Goal: Share content: Share content

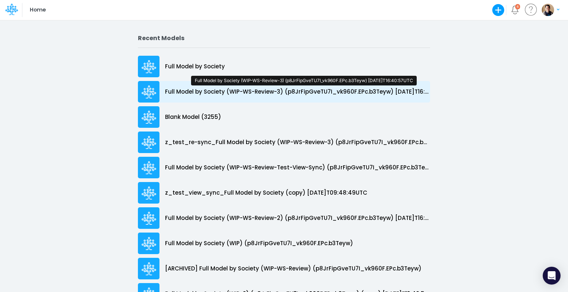
click at [276, 95] on p "Full Model by Society (WIP-WS-Review-3) (p8JrFipGveTU7I_vk960F.EPc.b3Teyw) [DAT…" at bounding box center [297, 92] width 265 height 9
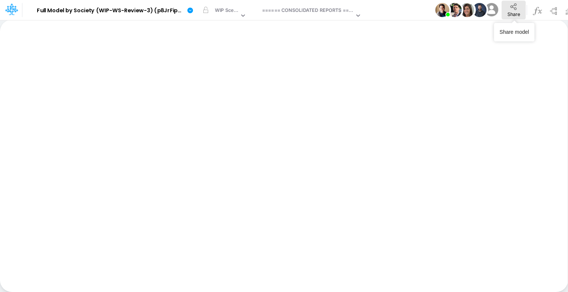
click at [506, 10] on button "Share" at bounding box center [513, 10] width 24 height 19
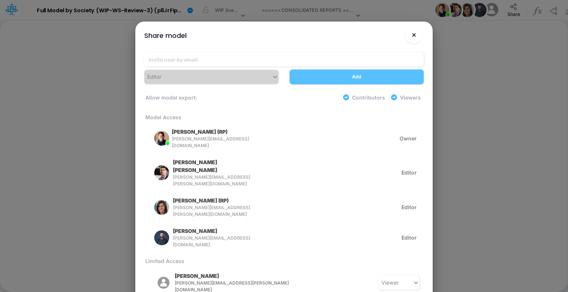
click at [416, 33] on button "×" at bounding box center [414, 35] width 18 height 18
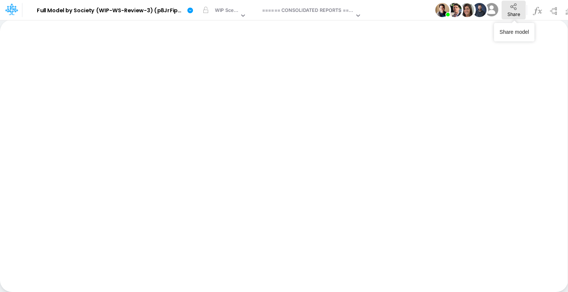
click at [505, 15] on button "Share" at bounding box center [513, 10] width 24 height 19
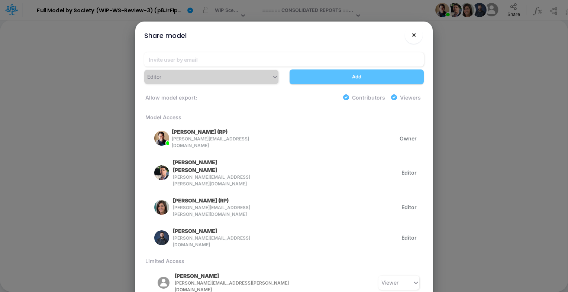
click at [413, 33] on span "×" at bounding box center [413, 34] width 5 height 9
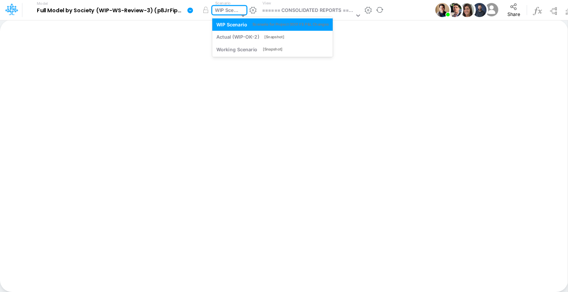
click at [231, 11] on div "WIP Scenario" at bounding box center [227, 11] width 24 height 9
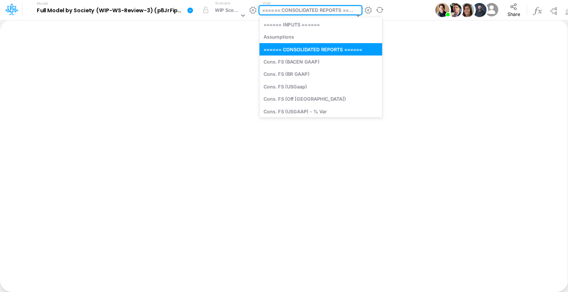
click at [307, 10] on div "====== CONSOLIDATED REPORTS ======" at bounding box center [308, 11] width 92 height 9
click at [300, 34] on div "Assumptions" at bounding box center [320, 37] width 123 height 12
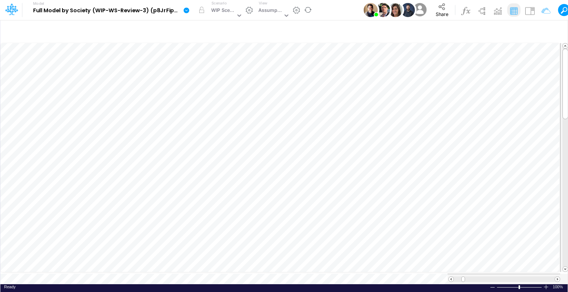
scroll to position [3, 1]
click at [403, 120] on icon "button" at bounding box center [400, 121] width 11 height 8
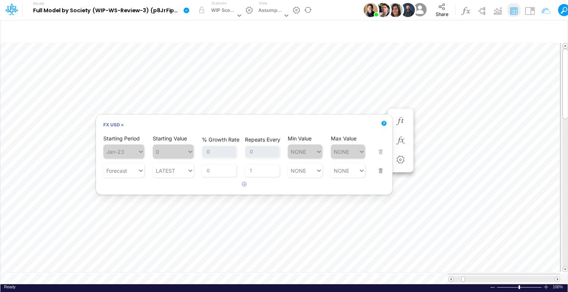
scroll to position [3, 1]
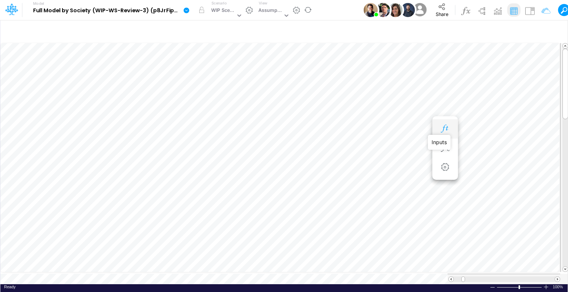
click at [443, 127] on icon "button" at bounding box center [444, 129] width 11 height 8
click at [492, 158] on icon "button" at bounding box center [489, 159] width 11 height 8
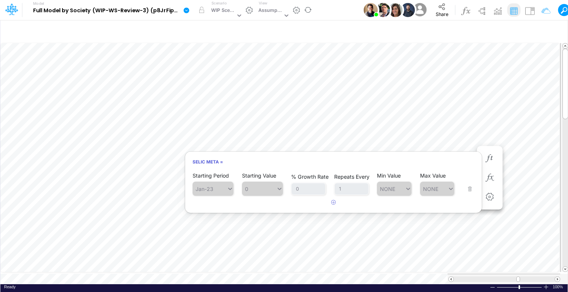
click at [187, 9] on icon at bounding box center [187, 10] width 6 height 6
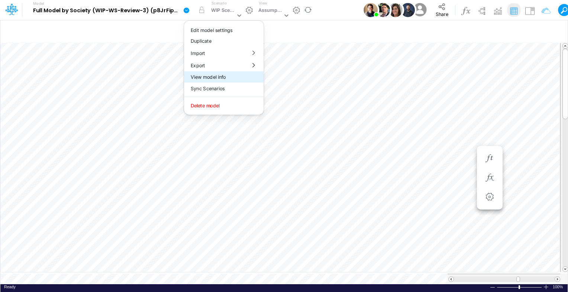
click at [213, 77] on button "View model info" at bounding box center [223, 77] width 79 height 12
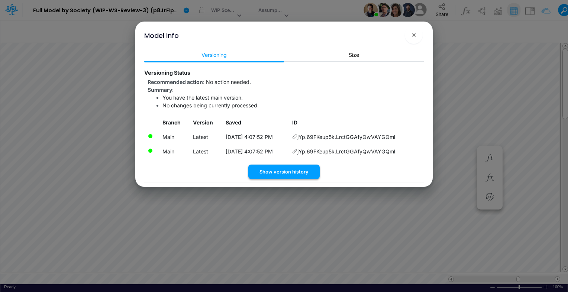
click at [308, 174] on button "Show version history" at bounding box center [283, 172] width 71 height 14
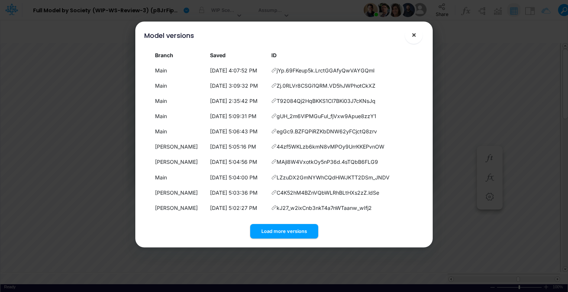
click at [413, 36] on span "×" at bounding box center [413, 34] width 5 height 9
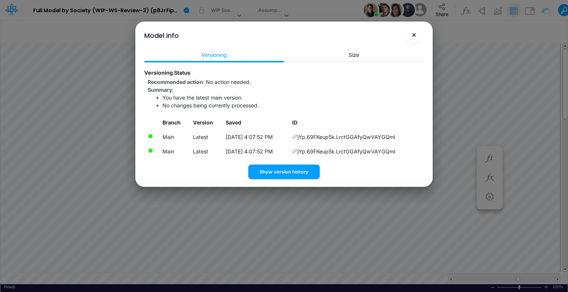
click at [413, 37] on span "×" at bounding box center [413, 34] width 5 height 9
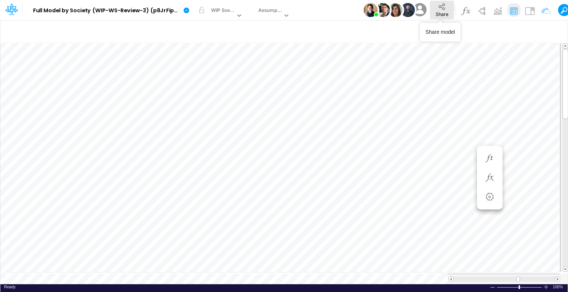
click at [446, 11] on span "Share" at bounding box center [441, 14] width 13 height 6
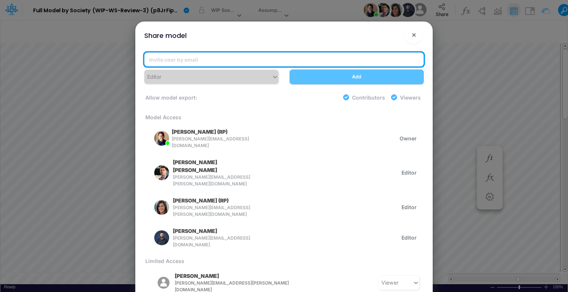
click at [205, 57] on input "email" at bounding box center [283, 59] width 279 height 14
paste input "[PERSON_NAME][EMAIL_ADDRESS][PERSON_NAME][DOMAIN_NAME]"
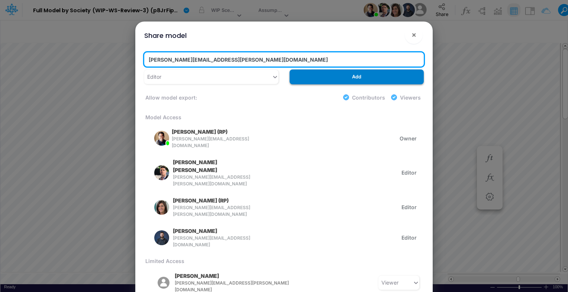
type input "[PERSON_NAME][EMAIL_ADDRESS][PERSON_NAME][DOMAIN_NAME]"
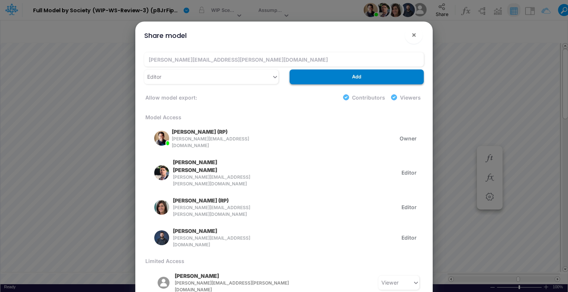
click at [338, 77] on button "Add" at bounding box center [356, 76] width 134 height 14
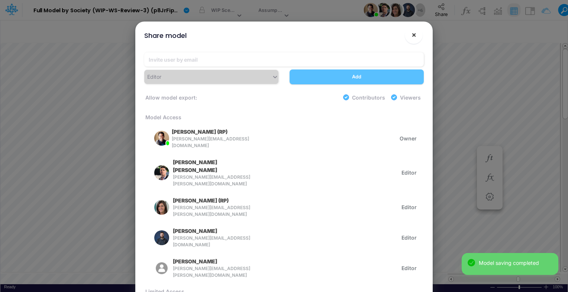
click at [414, 35] on span "×" at bounding box center [413, 34] width 5 height 9
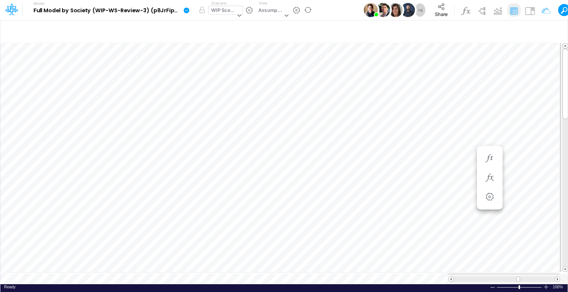
click at [223, 8] on div "WIP Scenario" at bounding box center [223, 11] width 24 height 9
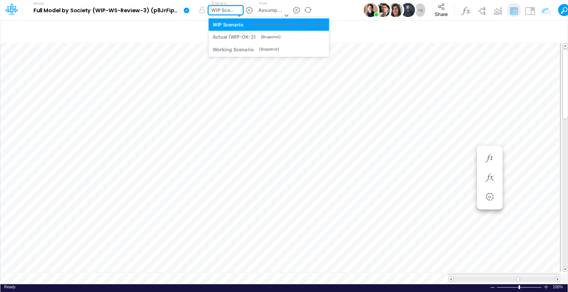
click at [223, 8] on div "WIP Scenario" at bounding box center [223, 11] width 24 height 9
